Goal: Find specific page/section: Find specific page/section

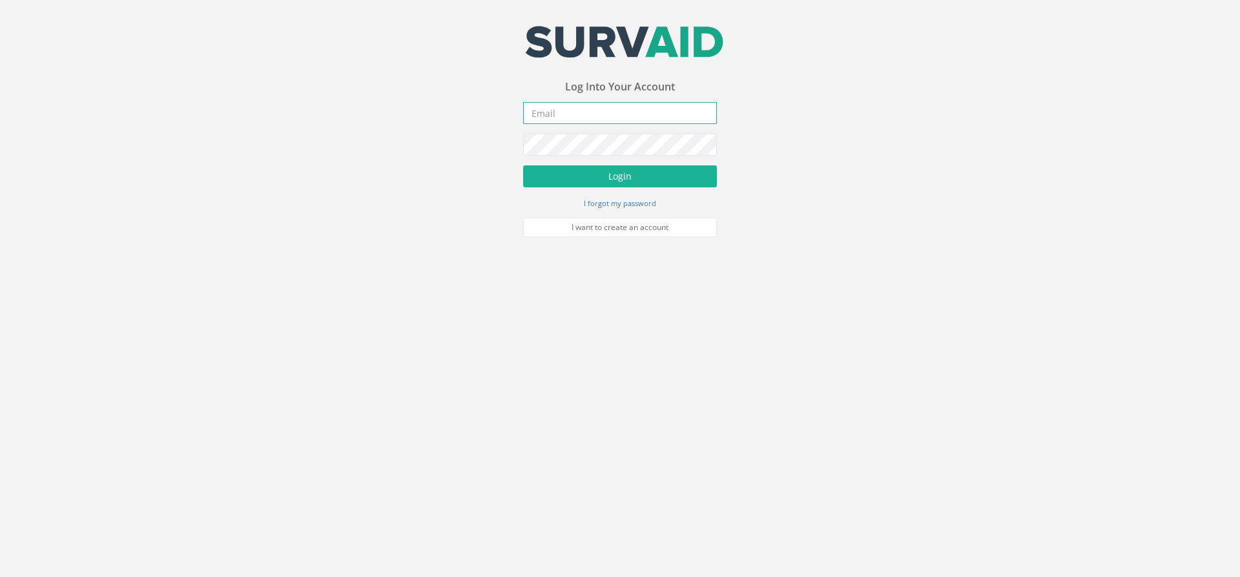
click at [562, 114] on input "email" at bounding box center [620, 113] width 194 height 22
type input "[PERSON_NAME][EMAIL_ADDRESS][PERSON_NAME][DOMAIN_NAME]"
click at [523, 165] on button "Login" at bounding box center [620, 176] width 194 height 22
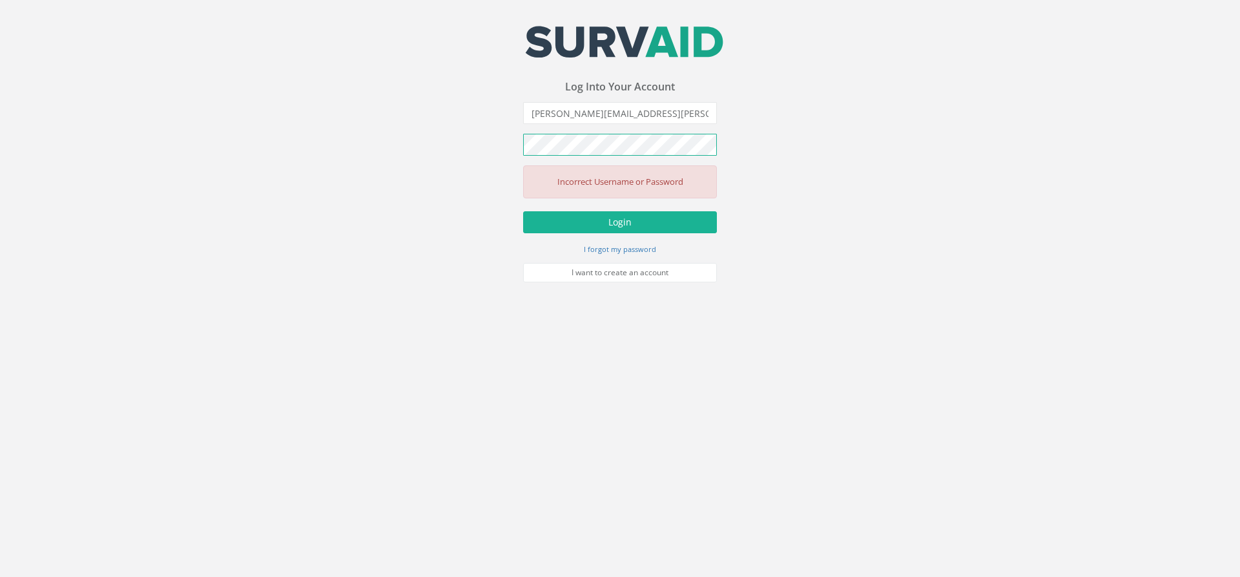
click at [531, 132] on form "[PERSON_NAME][EMAIL_ADDRESS][PERSON_NAME][DOMAIN_NAME] Incorrect Username or Pa…" at bounding box center [620, 192] width 194 height 180
click at [523, 211] on button "Login" at bounding box center [620, 222] width 194 height 22
click at [615, 214] on button "Login" at bounding box center [620, 222] width 194 height 22
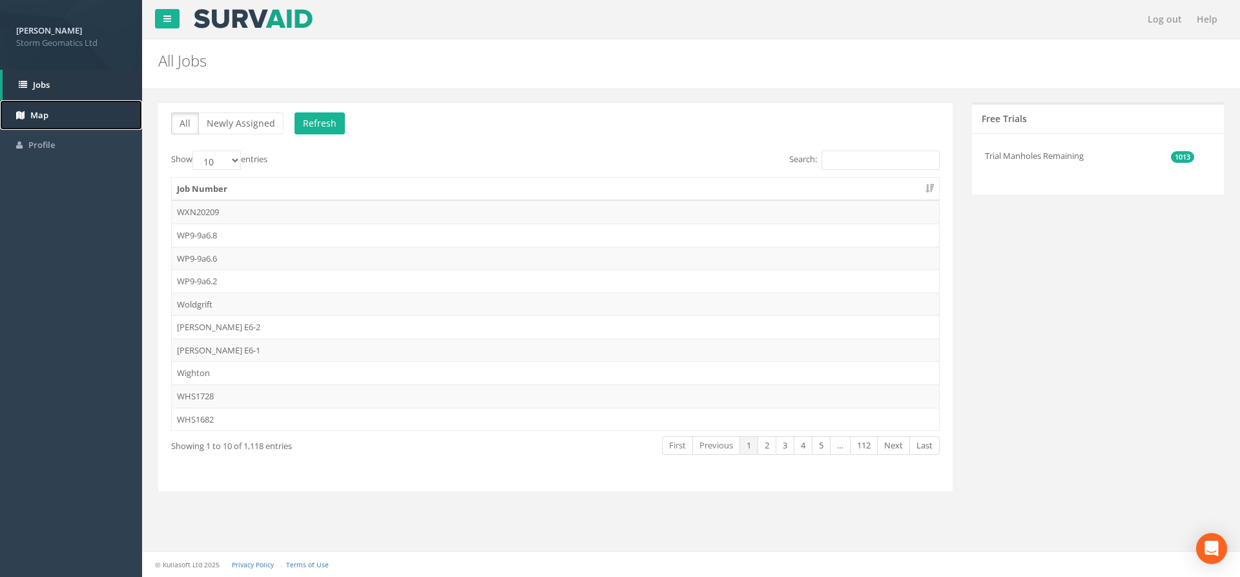
click at [83, 123] on link "Map" at bounding box center [71, 115] width 142 height 30
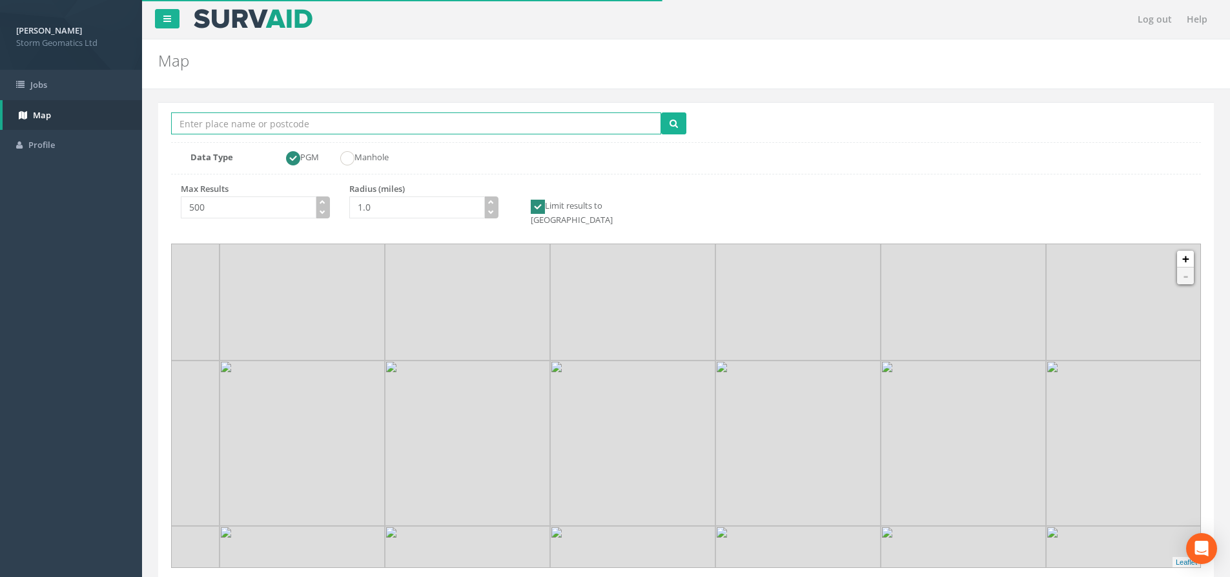
click at [330, 127] on input "Location Search Box" at bounding box center [416, 123] width 490 height 22
type input "2"
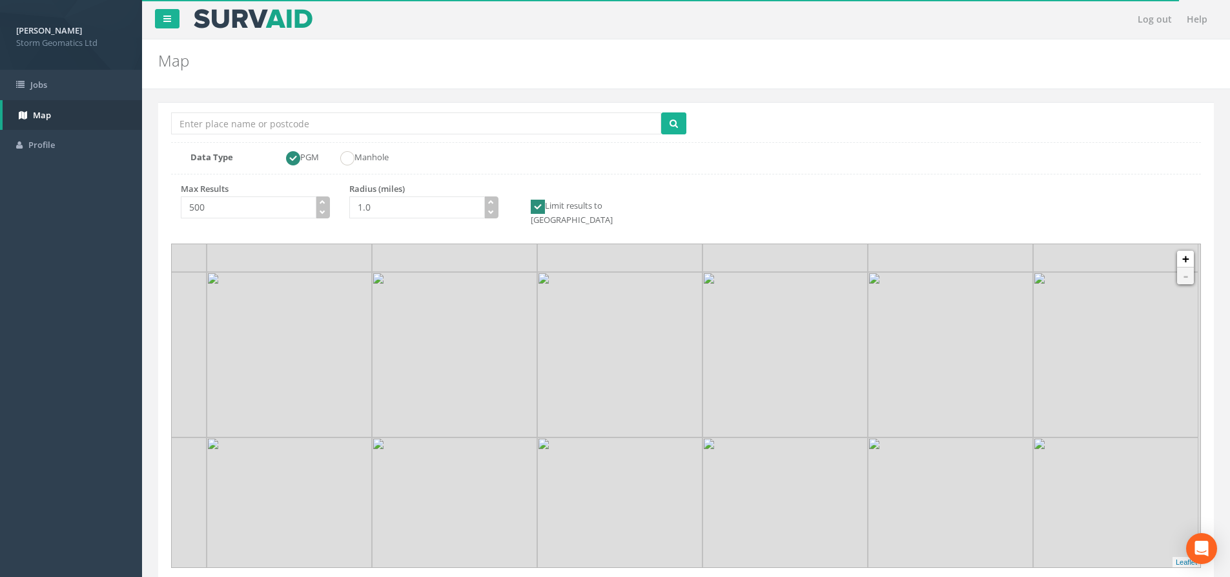
drag, startPoint x: 713, startPoint y: 400, endPoint x: 701, endPoint y: 309, distance: 91.9
click at [1187, 253] on link "+" at bounding box center [1185, 259] width 17 height 17
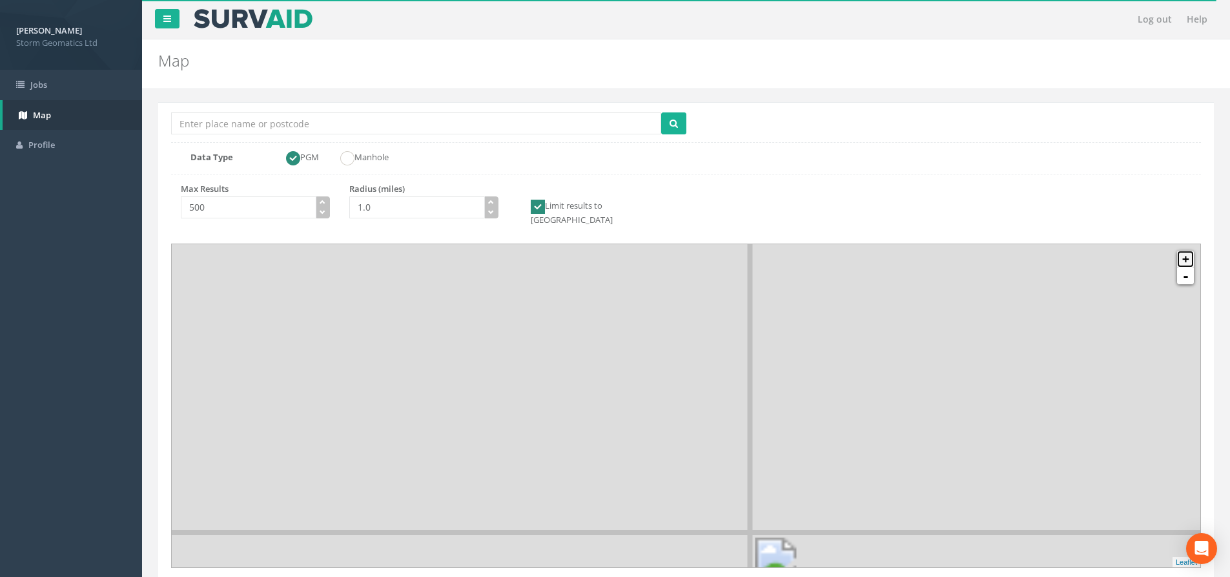
click at [1187, 253] on link "+" at bounding box center [1185, 259] width 17 height 17
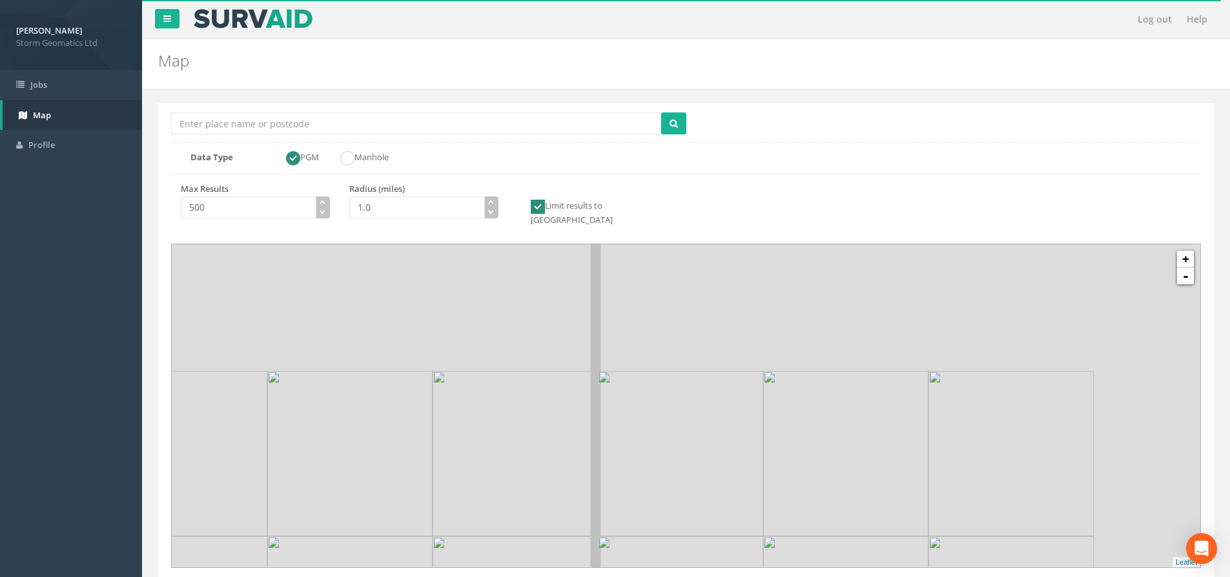
drag, startPoint x: 664, startPoint y: 294, endPoint x: 438, endPoint y: 493, distance: 301.0
click at [442, 511] on img at bounding box center [515, 453] width 165 height 165
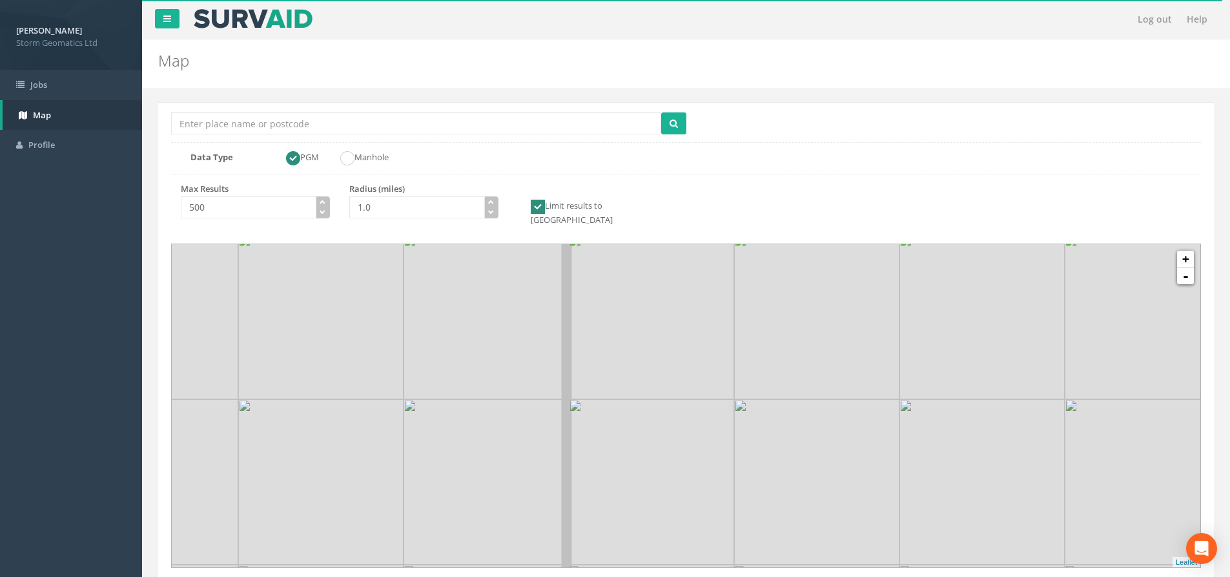
drag, startPoint x: 615, startPoint y: 313, endPoint x: 675, endPoint y: 453, distance: 151.8
click at [675, 475] on img at bounding box center [651, 481] width 165 height 165
drag, startPoint x: 649, startPoint y: 307, endPoint x: 708, endPoint y: 391, distance: 101.9
click at [708, 391] on img at bounding box center [719, 414] width 165 height 165
click at [626, 281] on img at bounding box center [555, 256] width 165 height 165
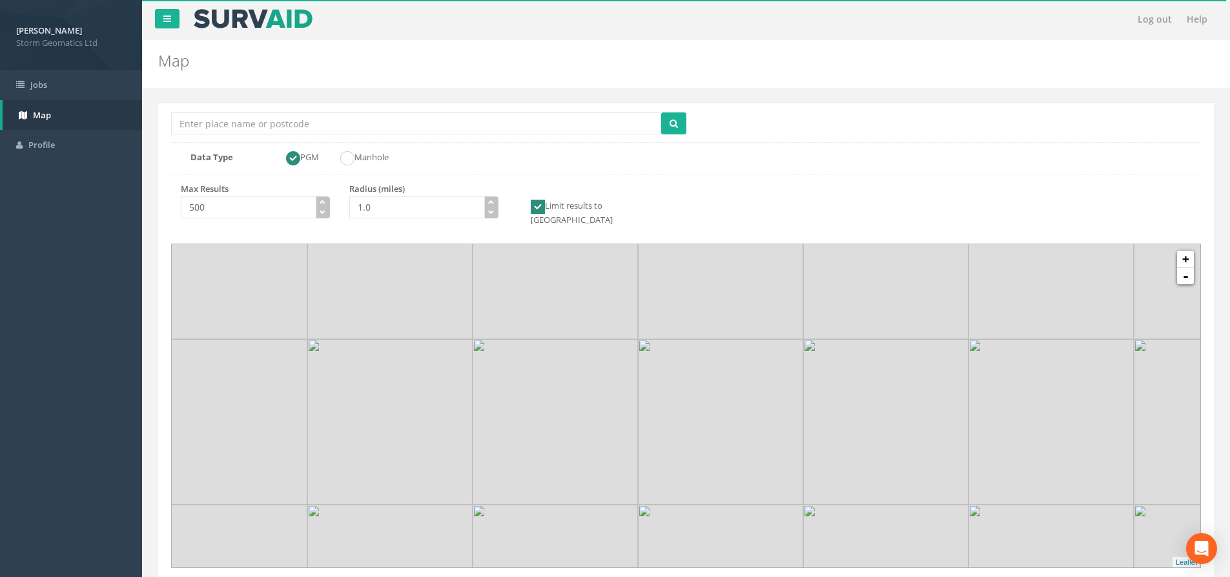
click at [626, 281] on img at bounding box center [555, 256] width 165 height 165
click at [626, 281] on img at bounding box center [485, 219] width 331 height 331
click at [626, 281] on img at bounding box center [566, 302] width 165 height 165
click at [640, 308] on img at bounding box center [566, 302] width 165 height 165
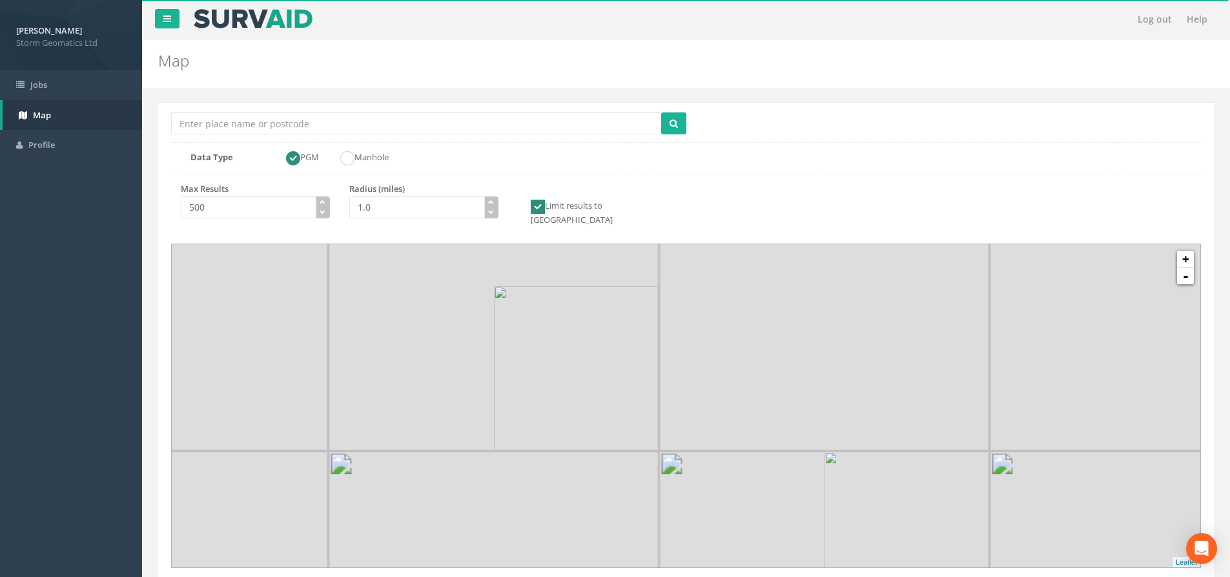
click at [635, 299] on img at bounding box center [576, 368] width 165 height 165
click at [633, 292] on img at bounding box center [600, 343] width 165 height 165
drag, startPoint x: 611, startPoint y: 274, endPoint x: 615, endPoint y: 339, distance: 65.4
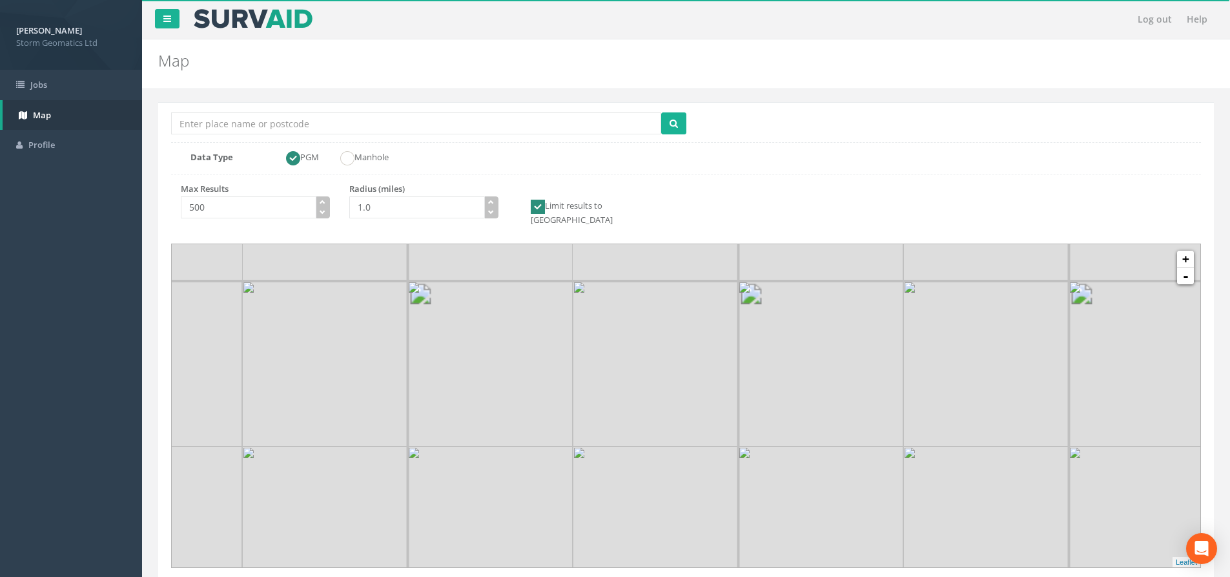
click at [615, 339] on img at bounding box center [655, 363] width 165 height 165
click at [611, 302] on img at bounding box center [655, 363] width 165 height 165
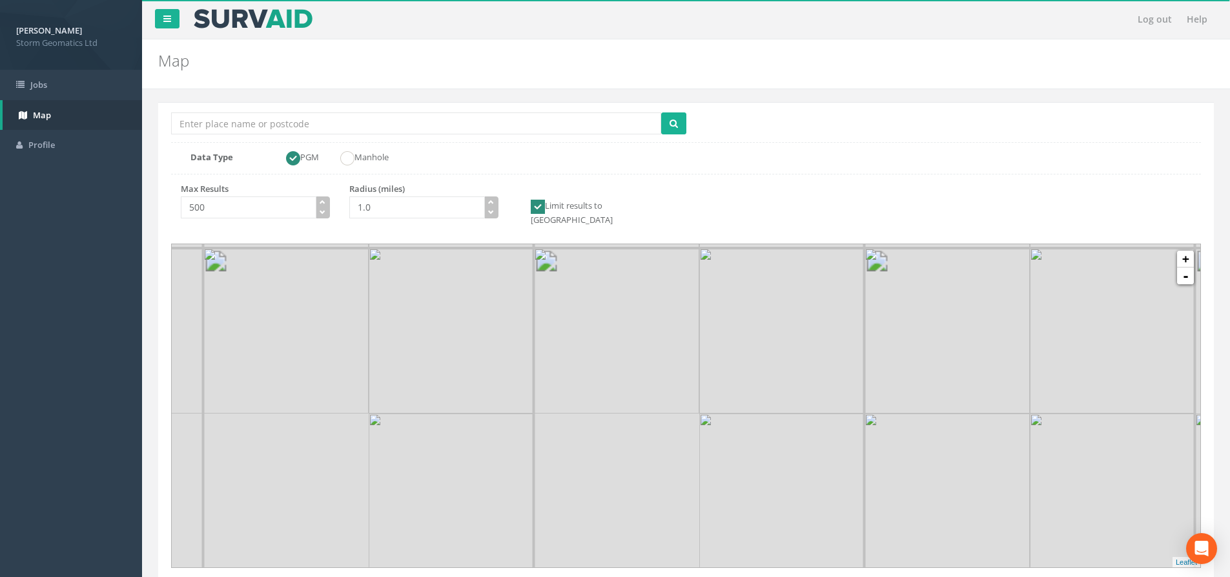
click at [611, 302] on img at bounding box center [616, 330] width 165 height 165
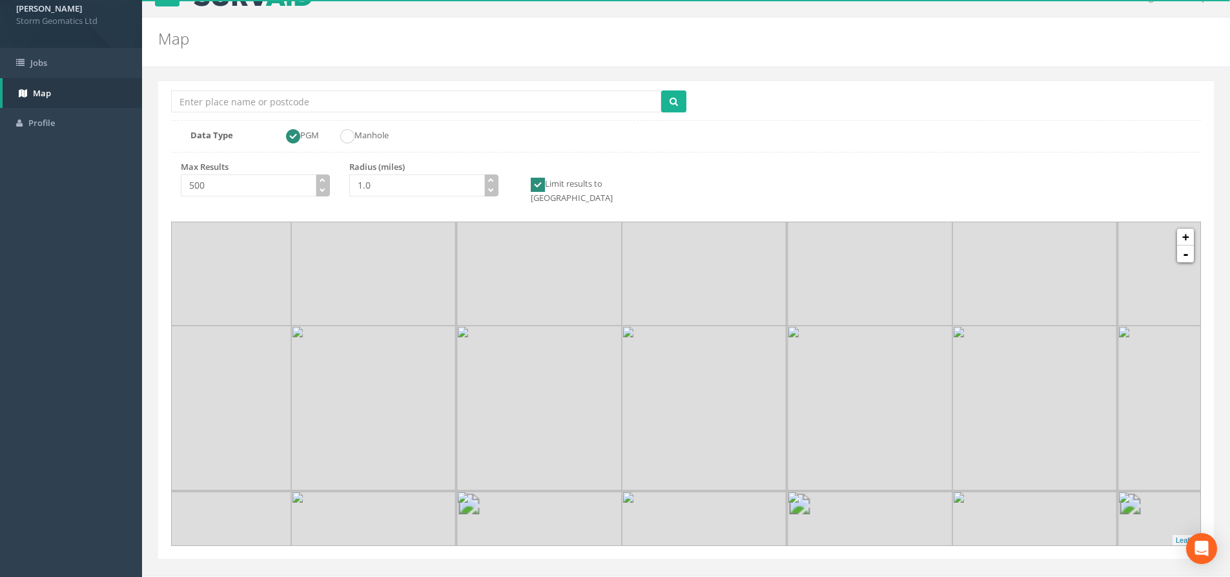
scroll to position [34, 0]
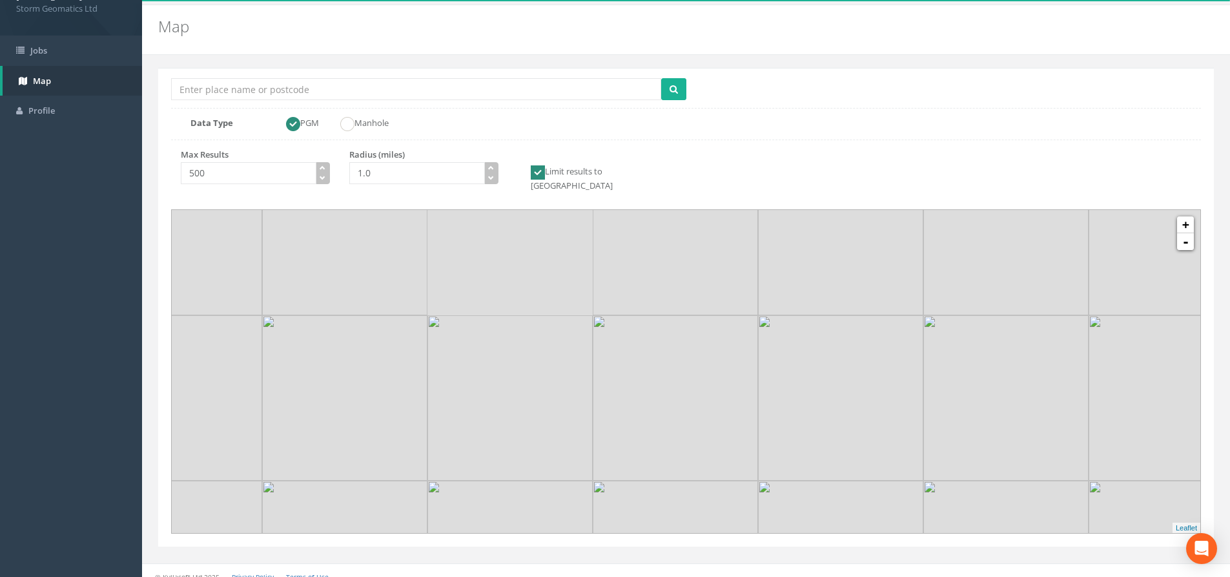
drag, startPoint x: 576, startPoint y: 244, endPoint x: 548, endPoint y: 416, distance: 174.0
click at [548, 416] on img at bounding box center [509, 397] width 165 height 165
drag, startPoint x: 557, startPoint y: 323, endPoint x: 562, endPoint y: 393, distance: 69.9
click at [562, 393] on img at bounding box center [515, 460] width 165 height 165
click at [566, 370] on img at bounding box center [515, 302] width 165 height 165
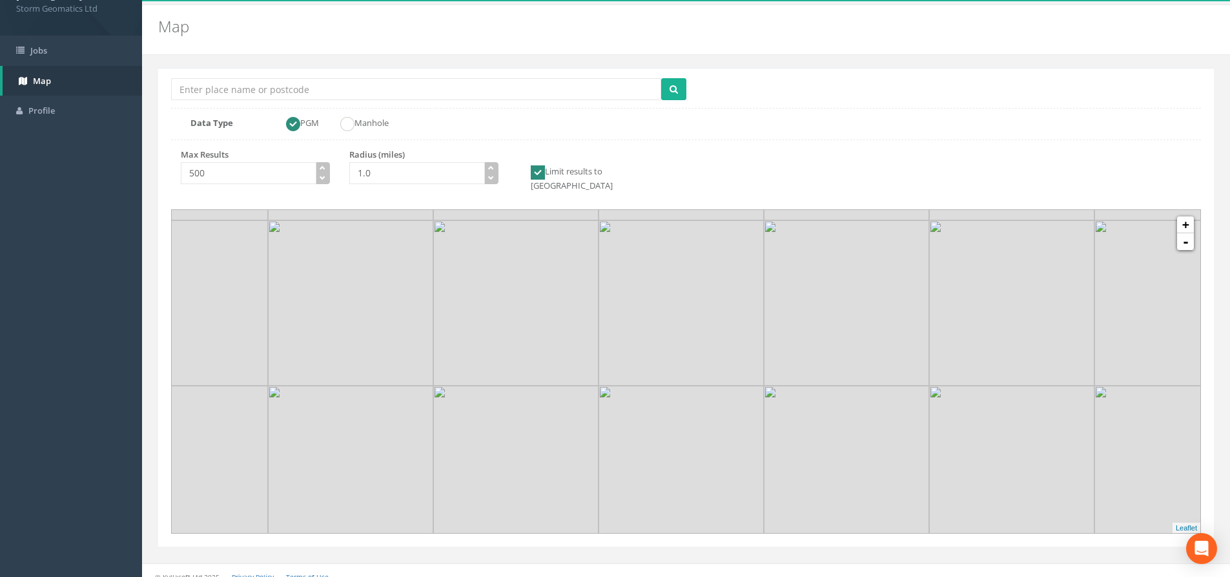
click at [566, 370] on img at bounding box center [515, 302] width 165 height 165
click at [1183, 236] on link "-" at bounding box center [1185, 241] width 17 height 17
drag, startPoint x: 719, startPoint y: 433, endPoint x: 682, endPoint y: 261, distance: 175.5
click at [682, 261] on img at bounding box center [704, 297] width 165 height 165
drag, startPoint x: 686, startPoint y: 425, endPoint x: 724, endPoint y: 389, distance: 52.6
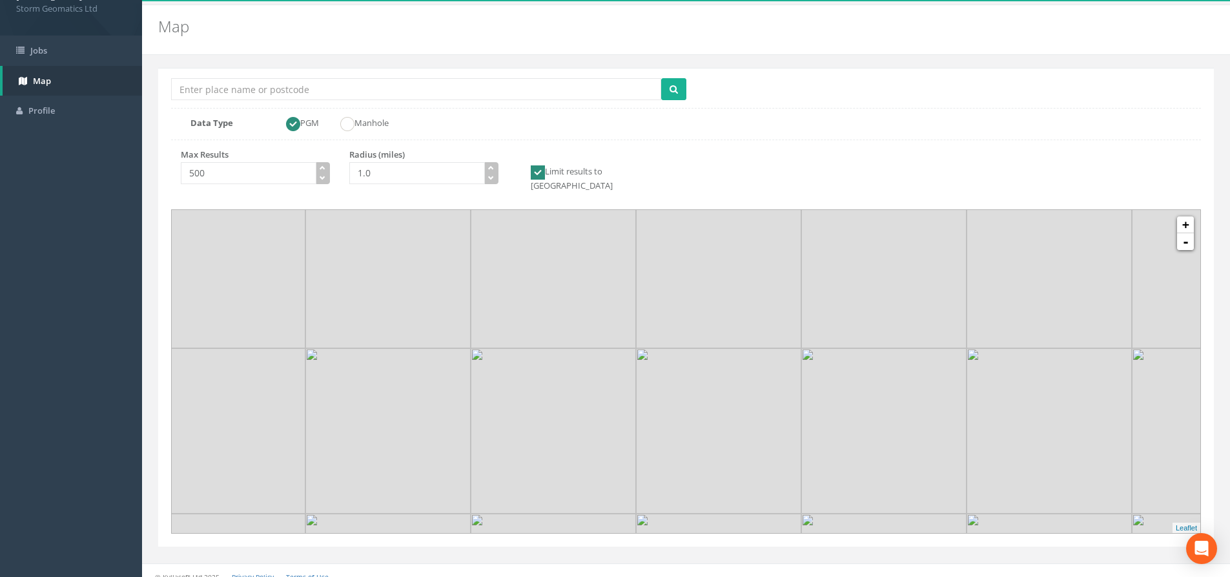
click at [724, 389] on img at bounding box center [718, 430] width 165 height 165
click at [537, 331] on img at bounding box center [578, 263] width 165 height 165
drag, startPoint x: 533, startPoint y: 321, endPoint x: 558, endPoint y: 334, distance: 28.6
click at [558, 334] on img at bounding box center [552, 276] width 165 height 165
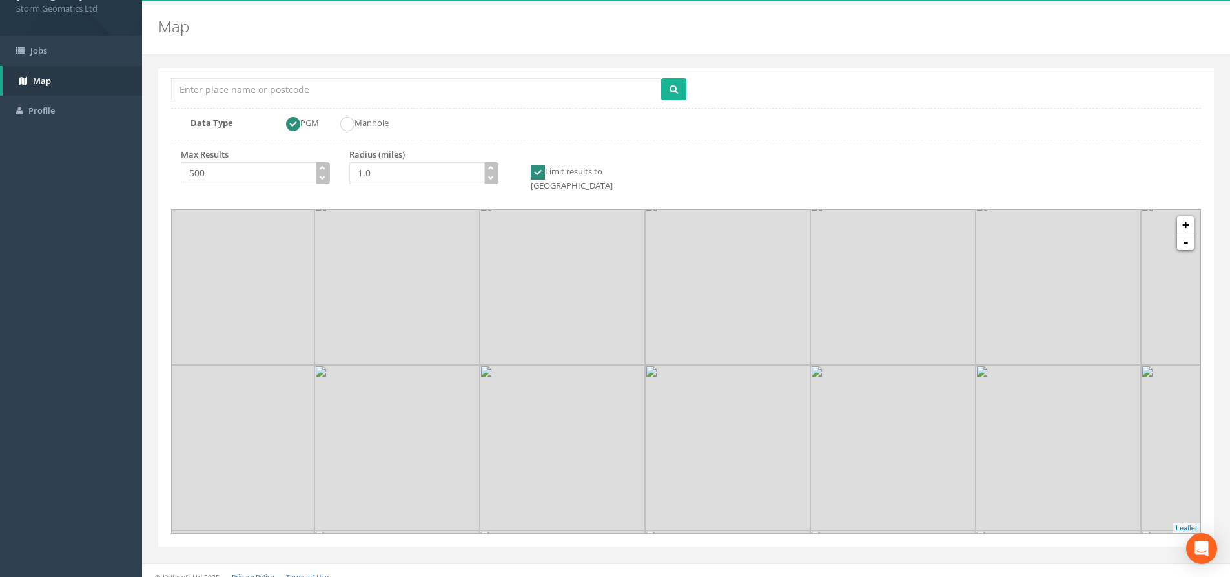
click at [569, 341] on img at bounding box center [562, 281] width 165 height 165
click at [364, 83] on input "Location Search Box" at bounding box center [416, 89] width 490 height 22
click at [604, 377] on img at bounding box center [637, 459] width 165 height 165
click at [569, 294] on img at bounding box center [637, 294] width 165 height 165
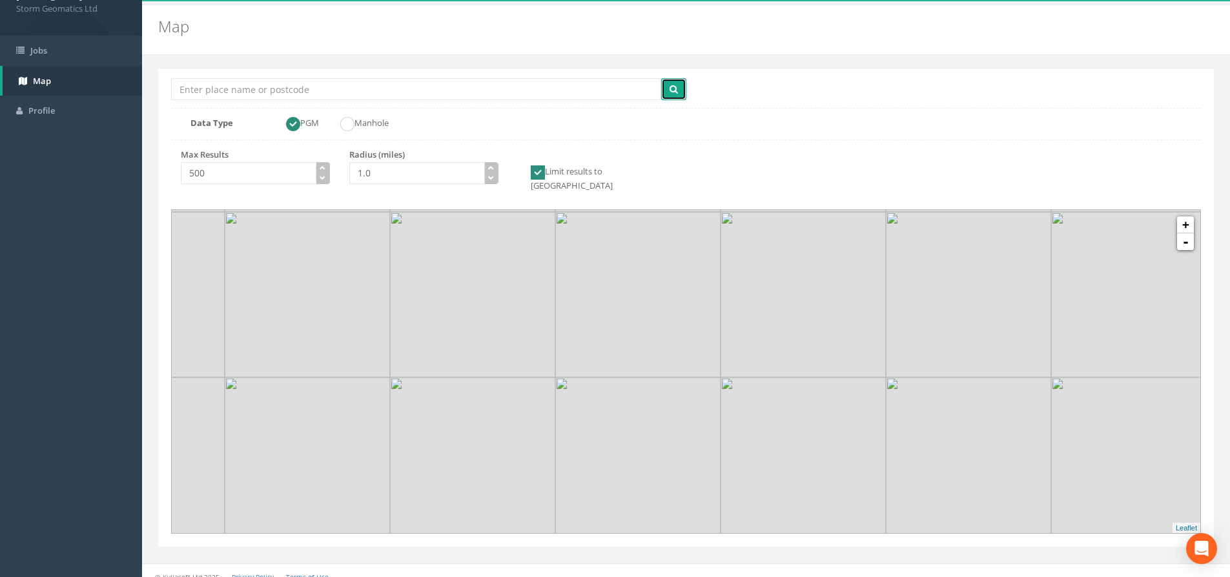
click at [674, 88] on icon "submit" at bounding box center [674, 89] width 8 height 9
click at [677, 88] on icon "submit" at bounding box center [674, 89] width 8 height 9
click at [573, 283] on img at bounding box center [637, 294] width 165 height 165
click at [575, 288] on img at bounding box center [637, 294] width 165 height 165
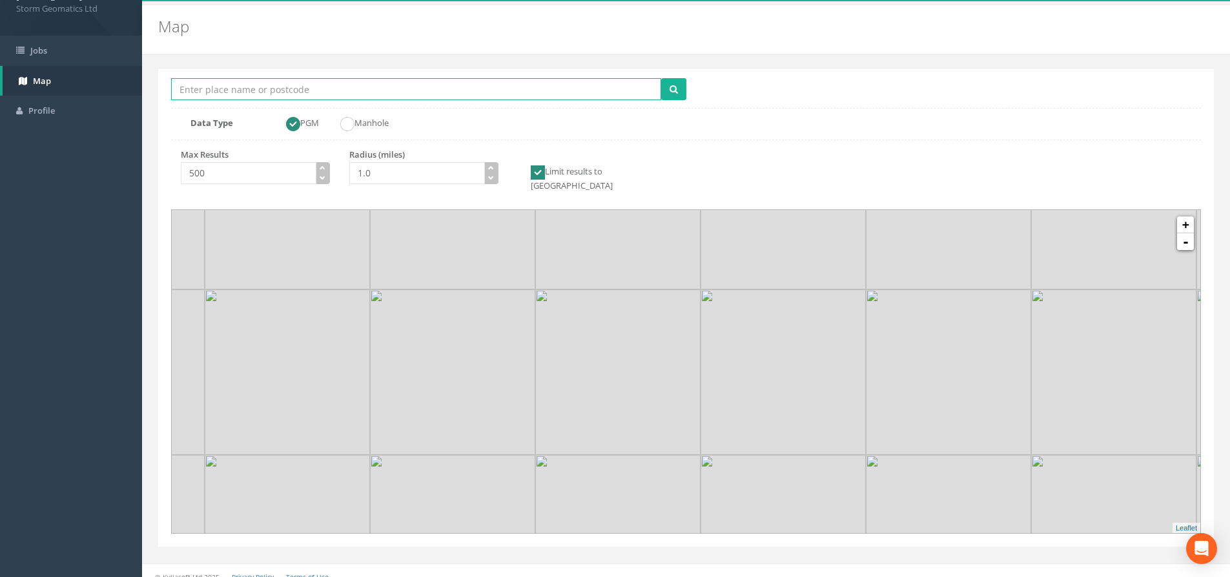
click at [389, 87] on input "Location Search Box" at bounding box center [416, 89] width 490 height 22
type input "louth rd, grimsby"
click at [682, 87] on button "submit" at bounding box center [673, 89] width 25 height 22
drag, startPoint x: 653, startPoint y: 274, endPoint x: 653, endPoint y: 425, distance: 151.1
click at [609, 398] on img at bounding box center [606, 411] width 16 height 26
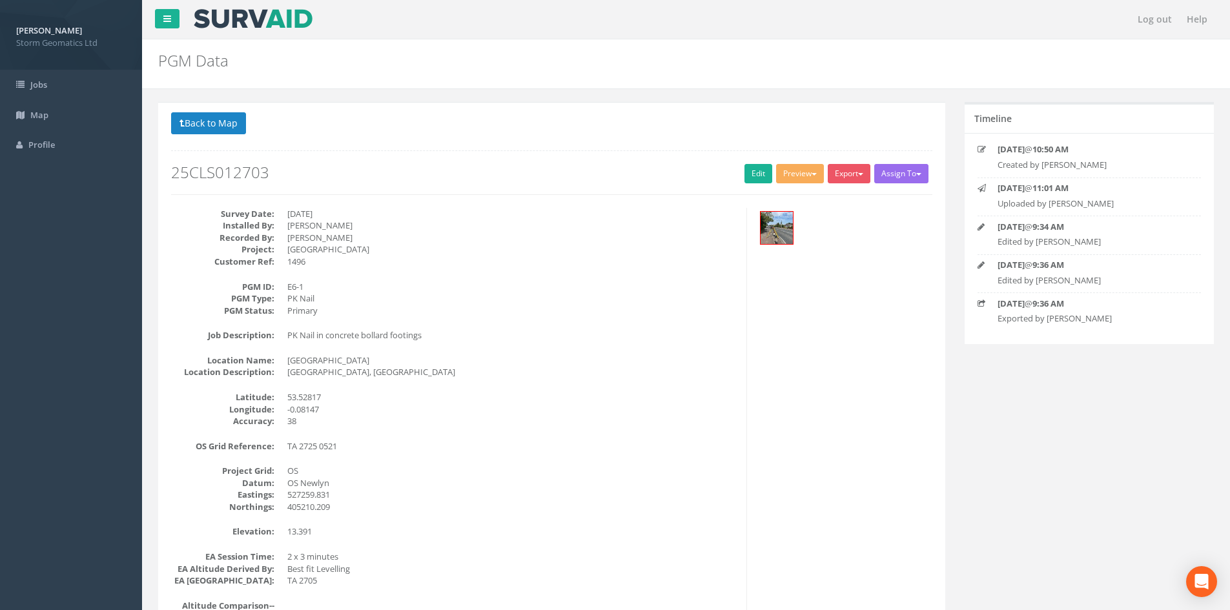
click at [958, 476] on div "Back to 25CLS012703 PGMs Back to Map Assign To No Companies Added Export Storm …" at bounding box center [685, 603] width 1075 height 1003
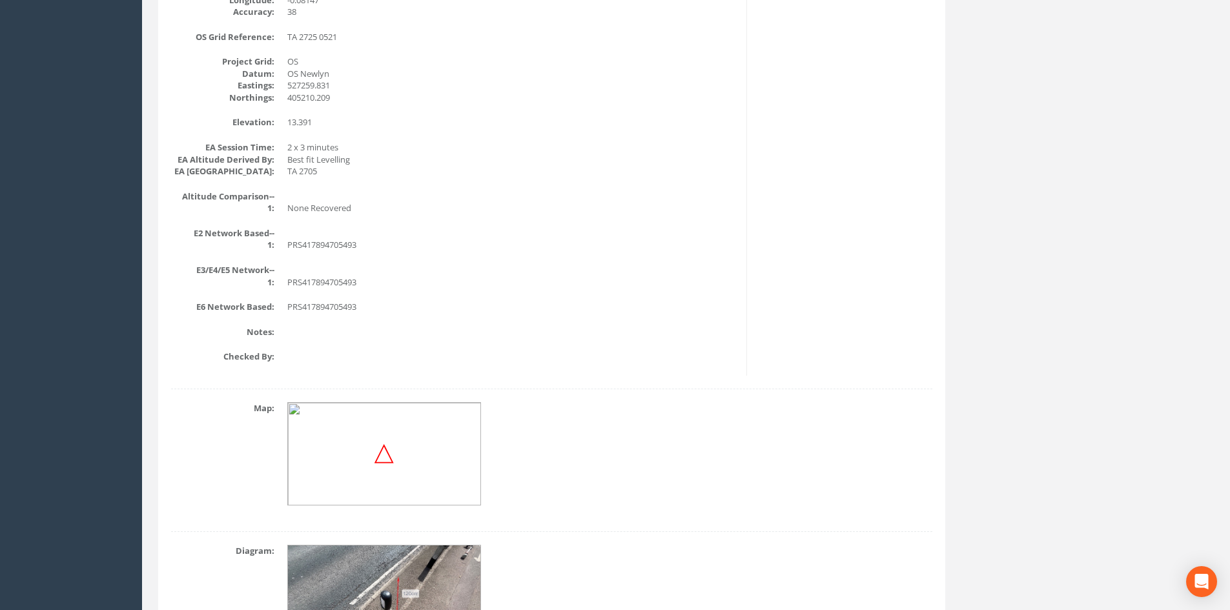
scroll to position [521, 0]
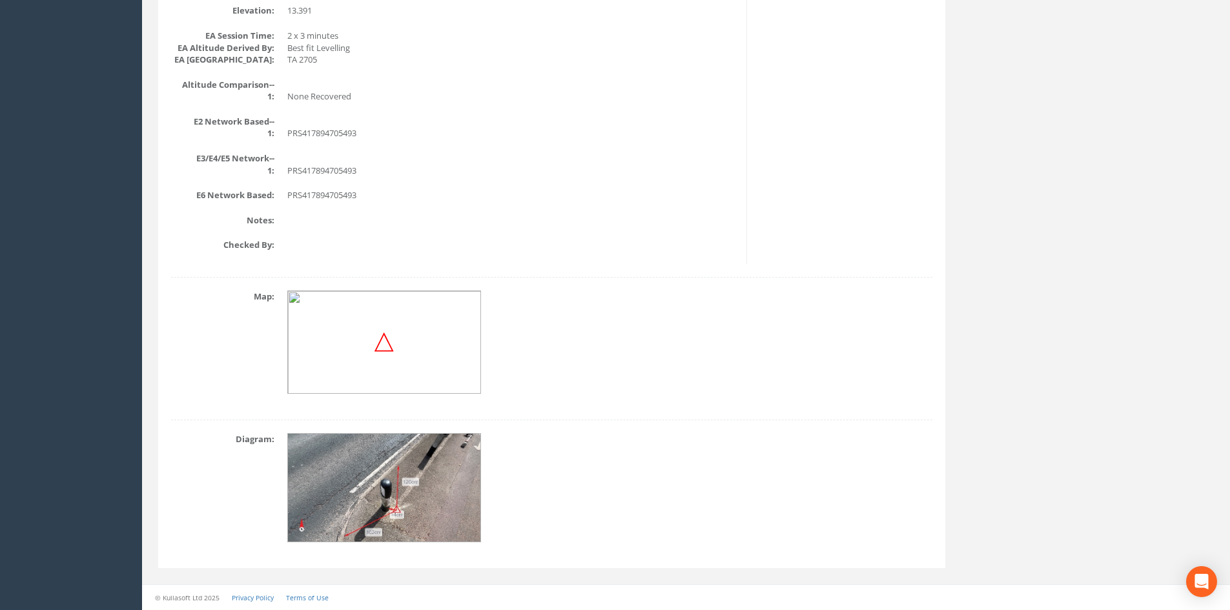
click at [415, 517] on img at bounding box center [385, 488] width 194 height 109
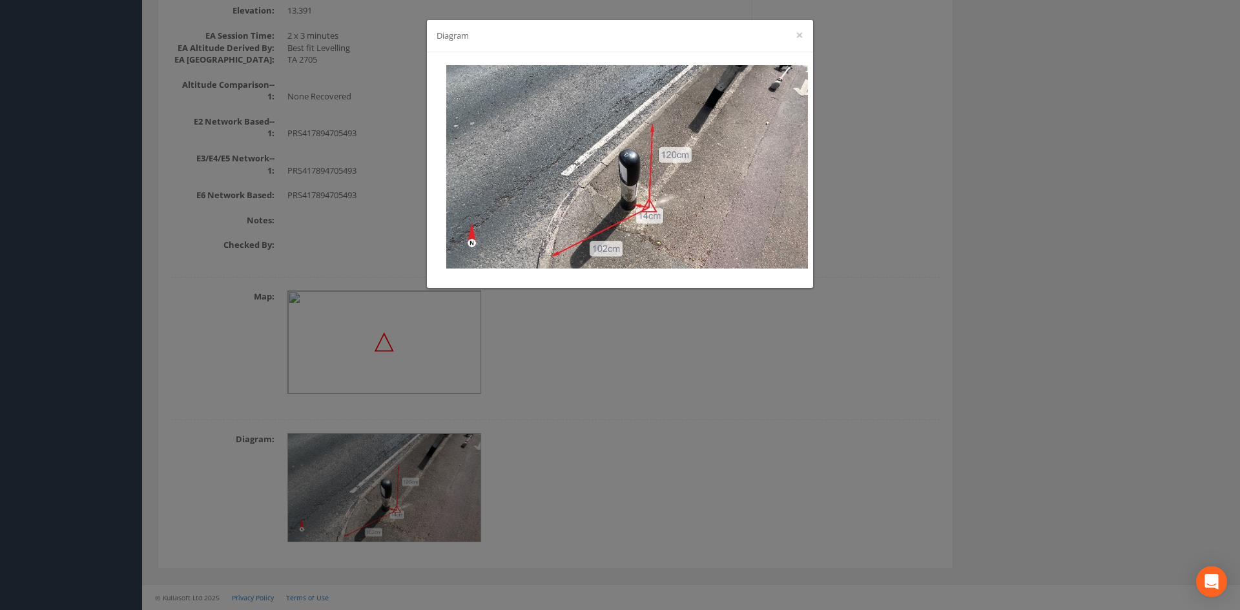
click at [803, 38] on div "Diagram ×" at bounding box center [620, 36] width 386 height 32
click at [800, 36] on button "×" at bounding box center [799, 35] width 8 height 14
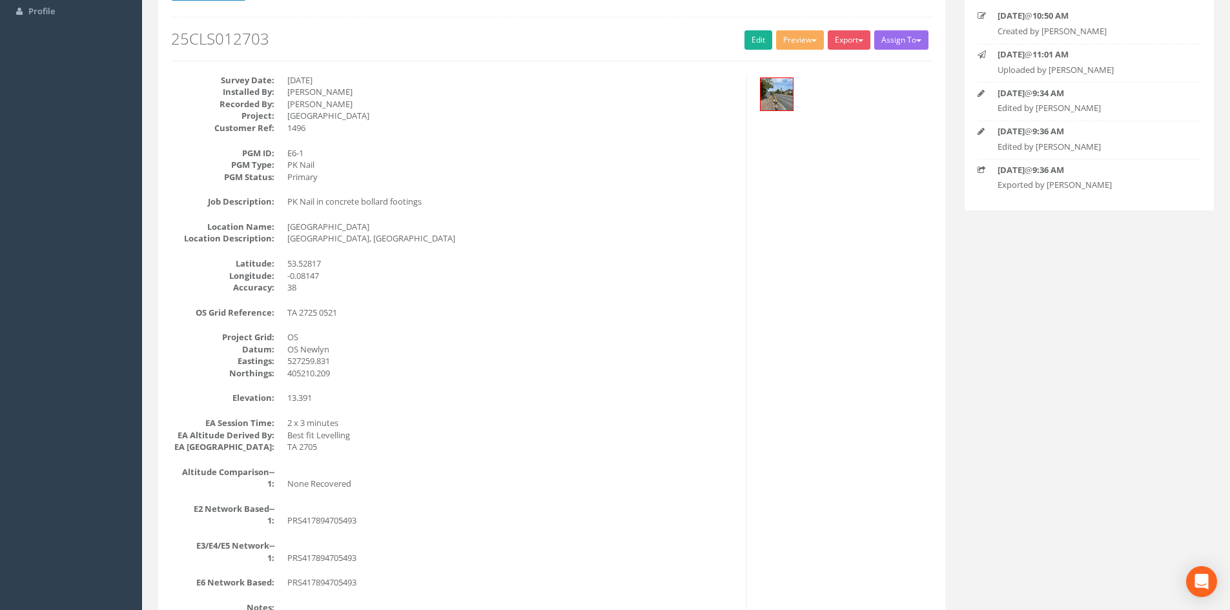
scroll to position [0, 0]
